Goal: Task Accomplishment & Management: Manage account settings

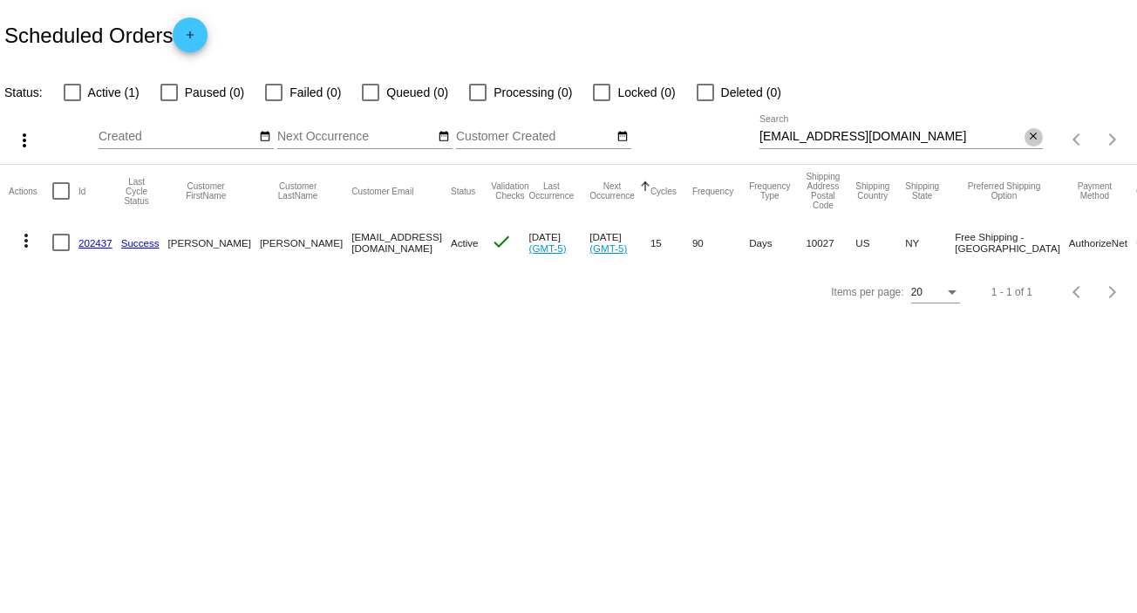
click at [1036, 132] on mat-icon "close" at bounding box center [1033, 137] width 12 height 14
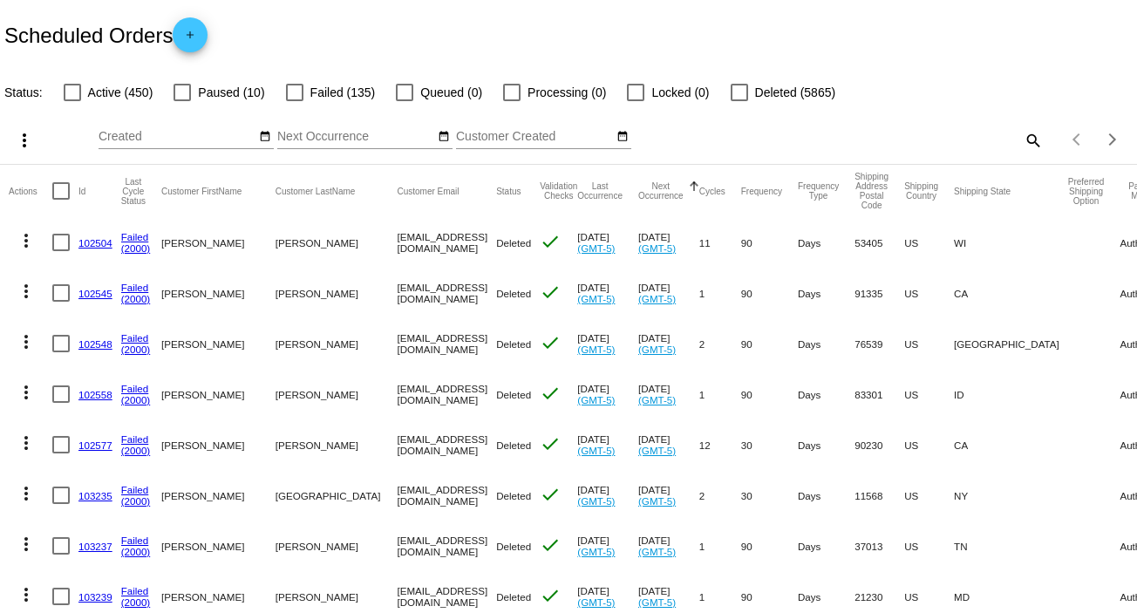
click at [1022, 140] on mat-icon "search" at bounding box center [1032, 139] width 21 height 27
click at [1022, 140] on input "Search" at bounding box center [901, 137] width 283 height 14
paste input "[EMAIL_ADDRESS][DOMAIN_NAME]"
type input "[EMAIL_ADDRESS][DOMAIN_NAME]"
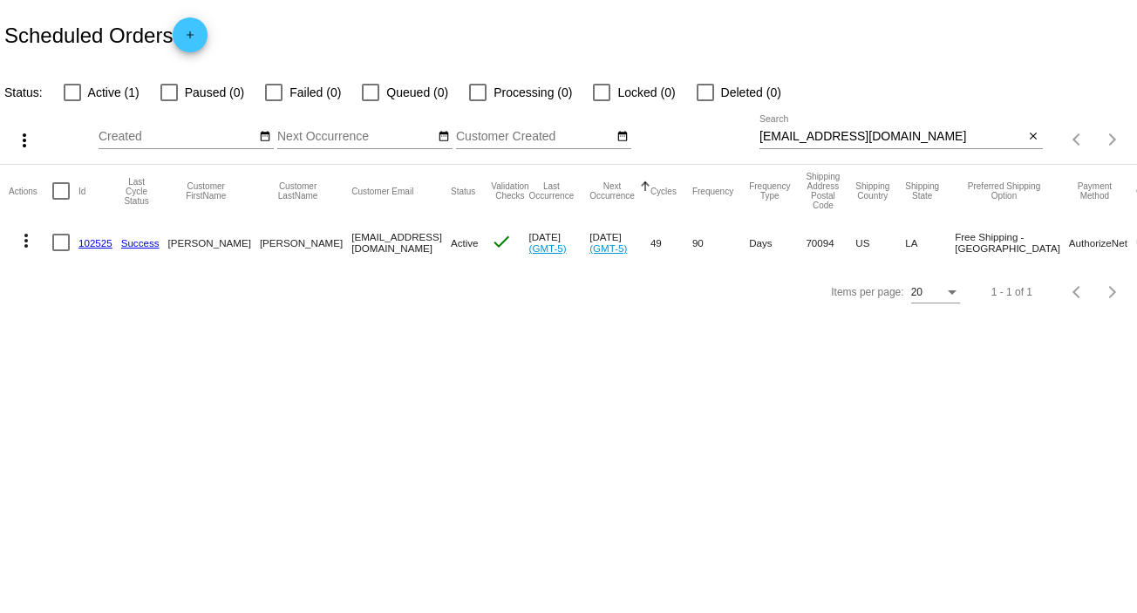
click at [26, 236] on mat-icon "more_vert" at bounding box center [26, 240] width 21 height 21
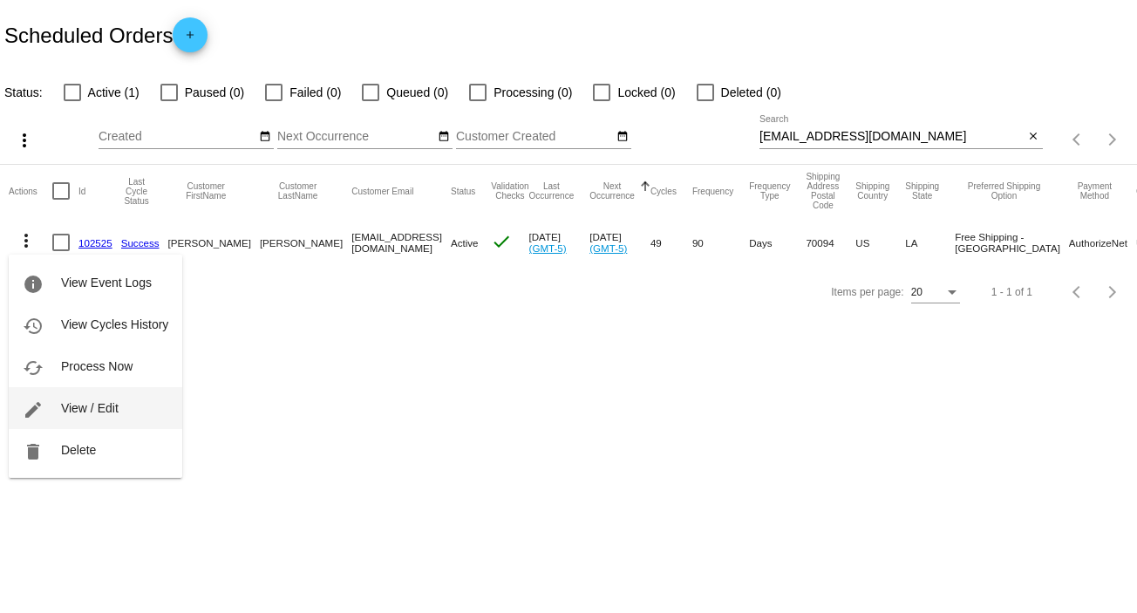
click at [113, 412] on span "View / Edit" at bounding box center [90, 408] width 58 height 14
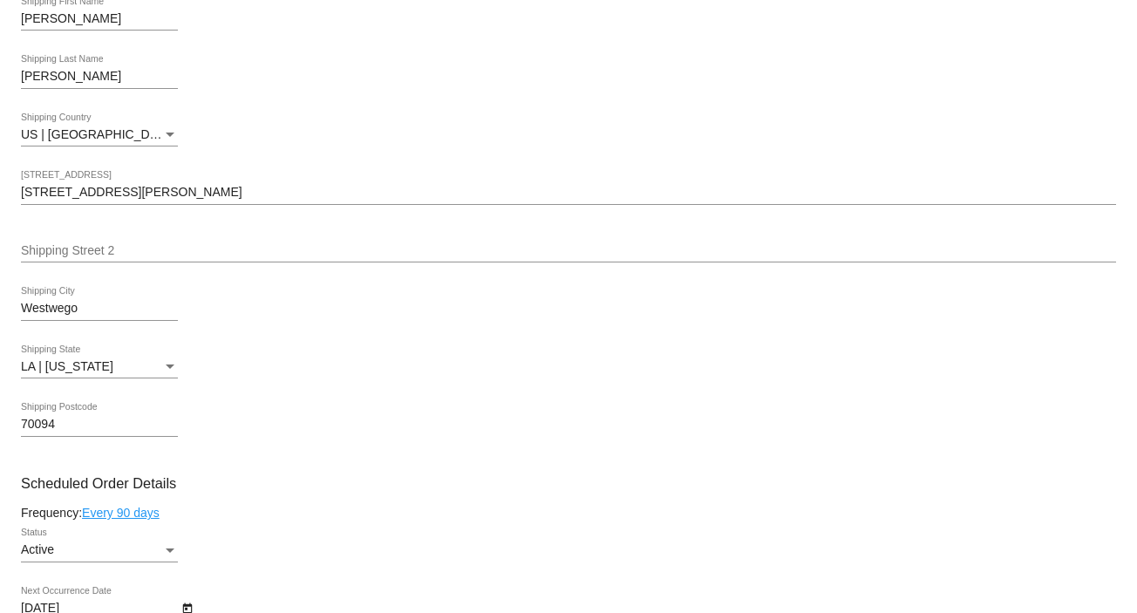
scroll to position [792, 0]
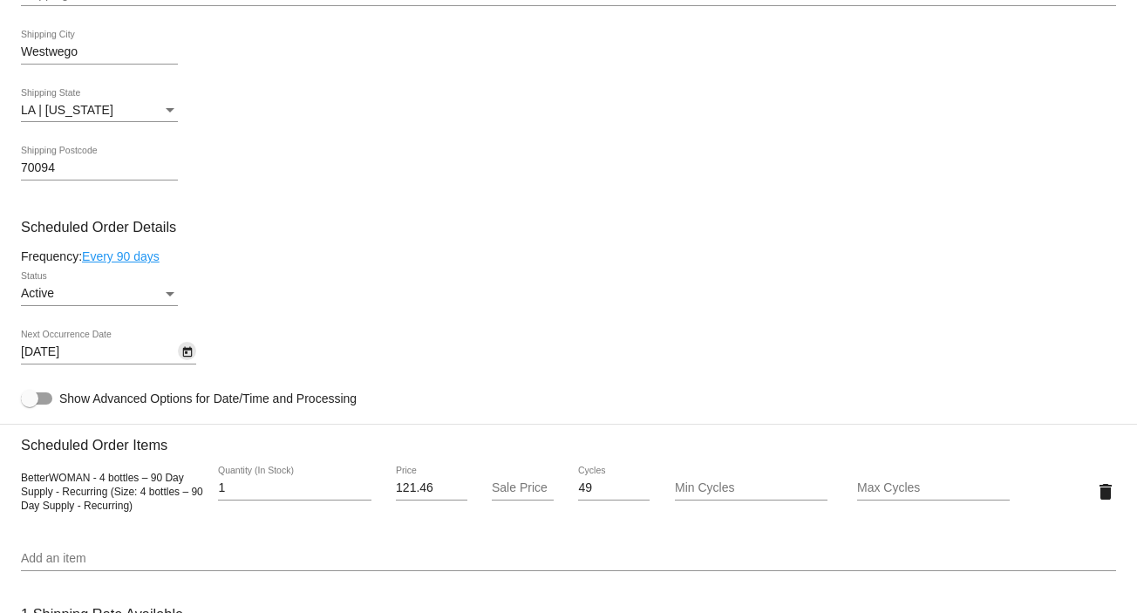
click at [185, 356] on icon "Open calendar" at bounding box center [187, 352] width 10 height 10
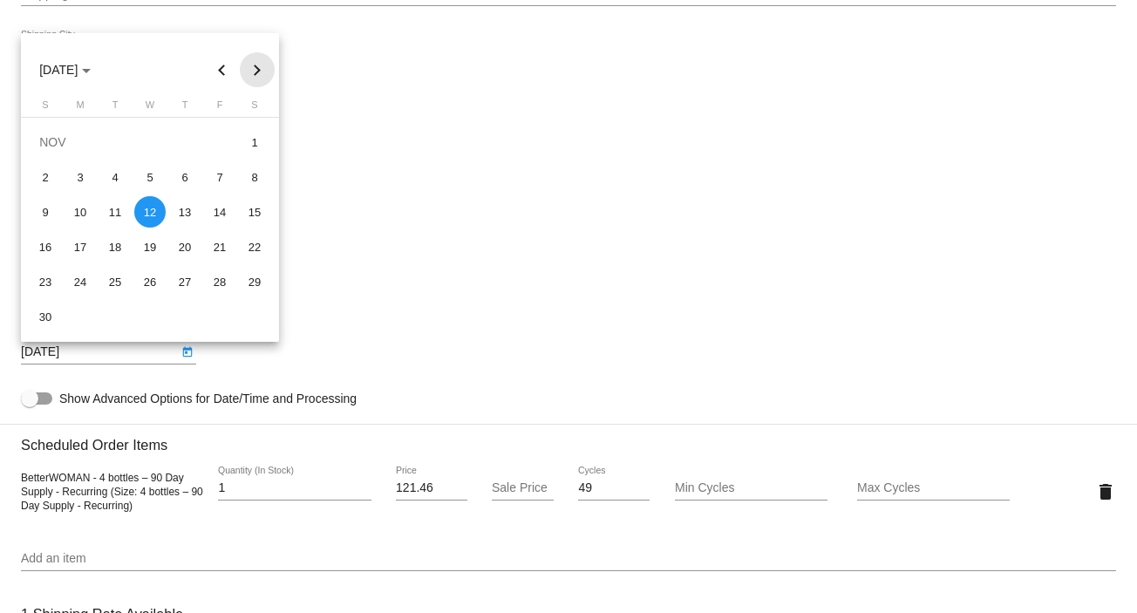
click at [258, 72] on button "Next month" at bounding box center [257, 69] width 35 height 35
click at [78, 211] on div "9" at bounding box center [80, 211] width 31 height 31
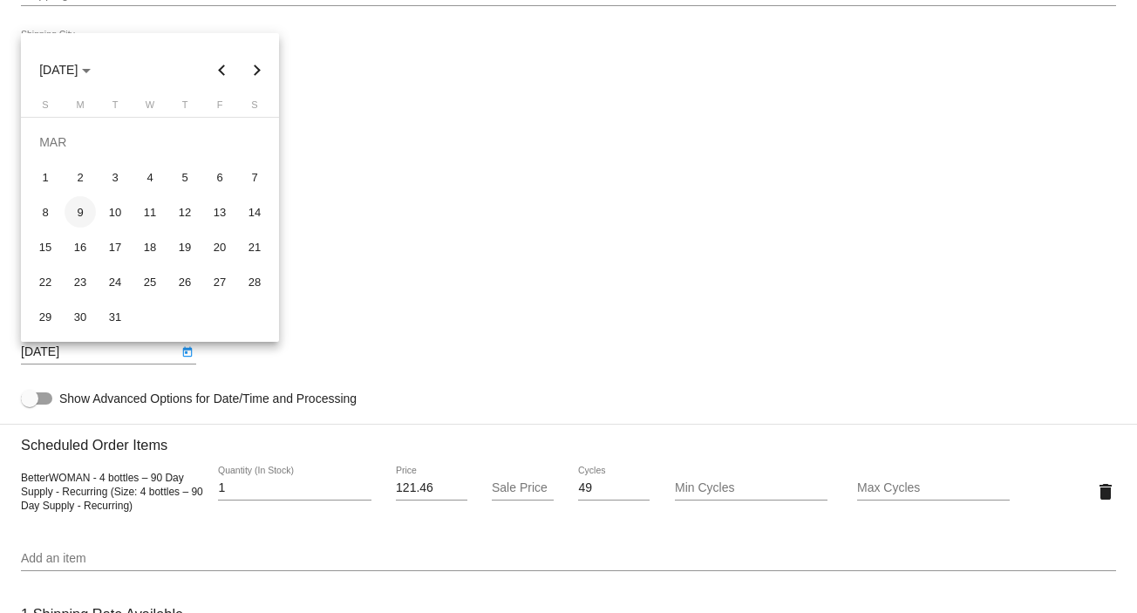
type input "[DATE]"
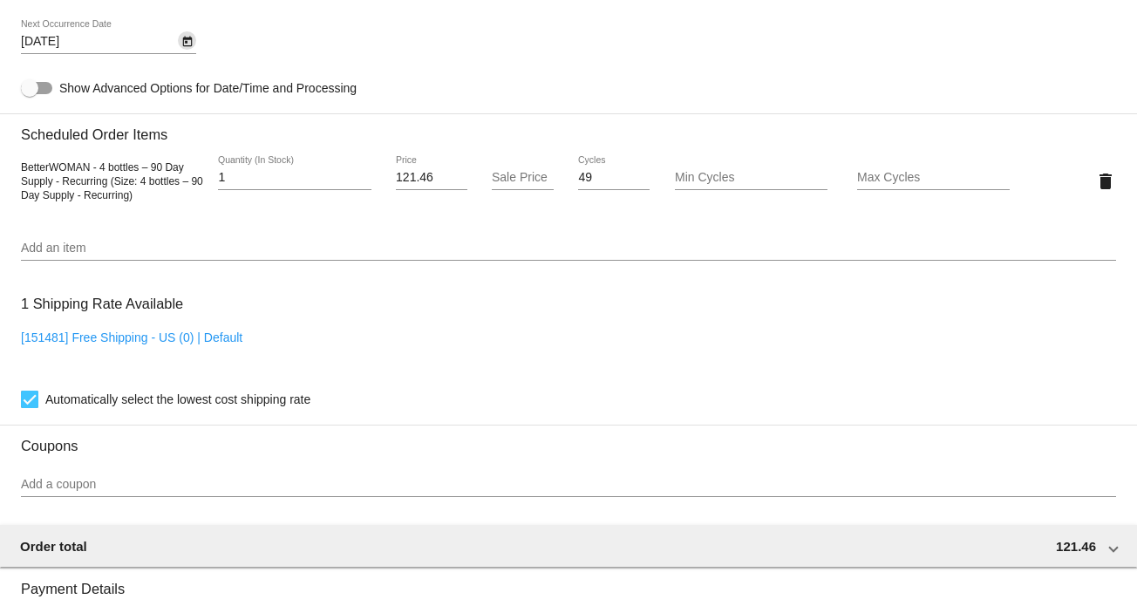
scroll to position [1506, 0]
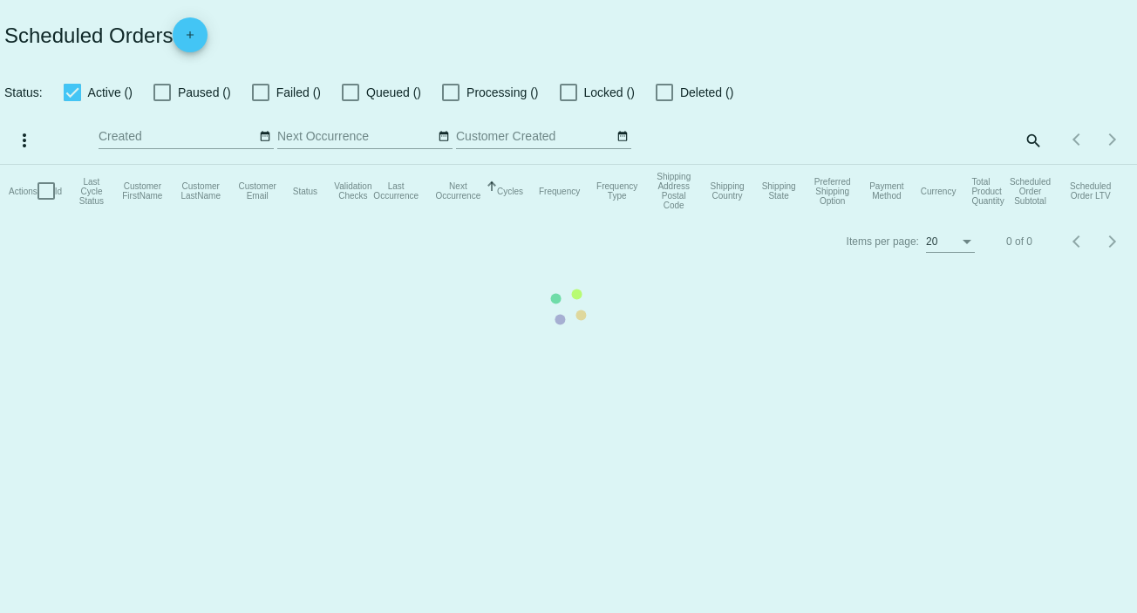
checkbox input "false"
